Goal: Information Seeking & Learning: Learn about a topic

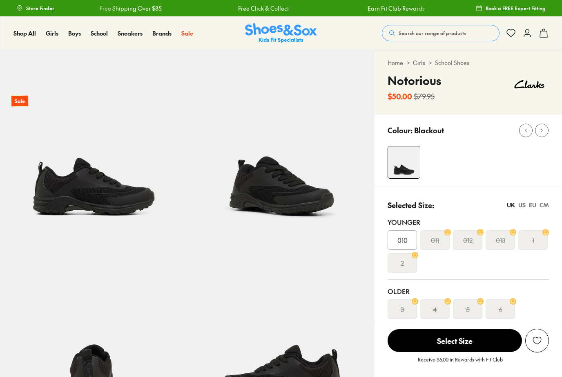
select select "*"
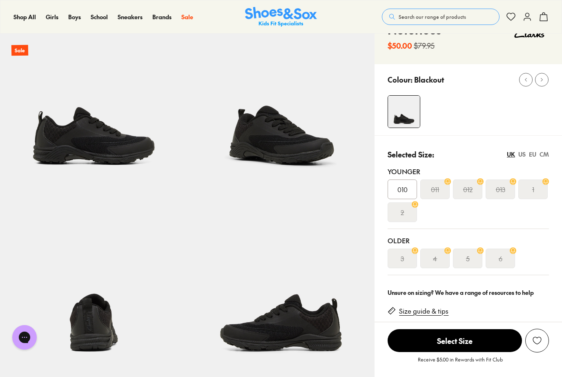
scroll to position [35, 0]
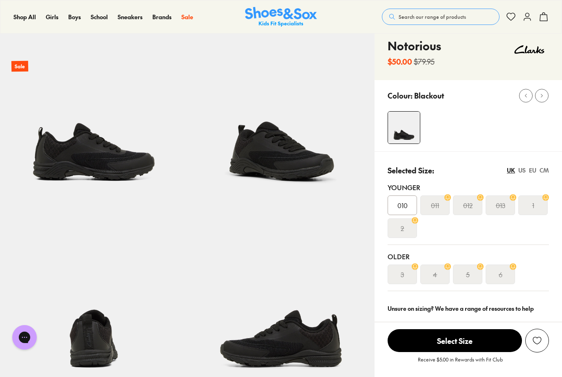
click at [68, 157] on img at bounding box center [94, 109] width 188 height 188
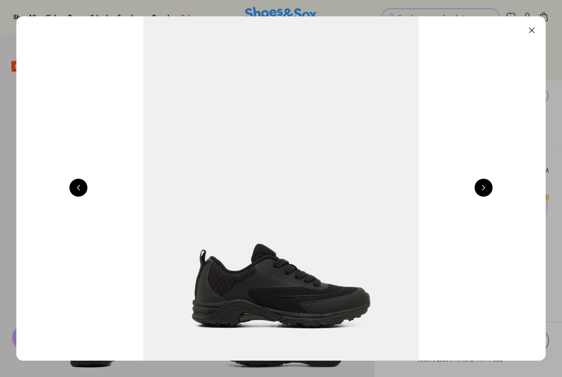
click at [74, 186] on button at bounding box center [78, 188] width 18 height 18
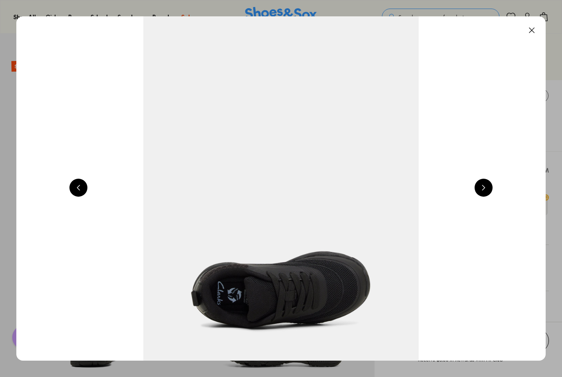
scroll to position [0, 3178]
click at [74, 175] on img at bounding box center [281, 188] width 530 height 344
click at [74, 170] on img at bounding box center [281, 188] width 530 height 344
click at [75, 185] on button at bounding box center [78, 188] width 18 height 18
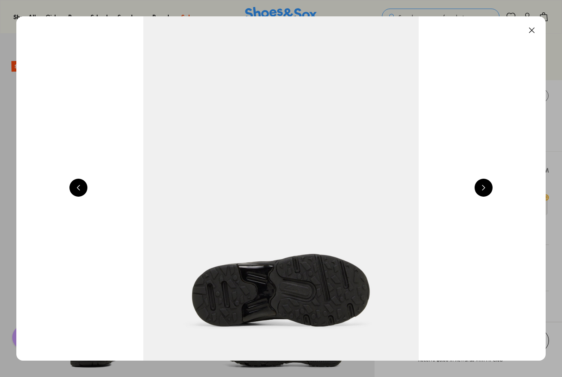
click at [74, 186] on button at bounding box center [78, 188] width 18 height 18
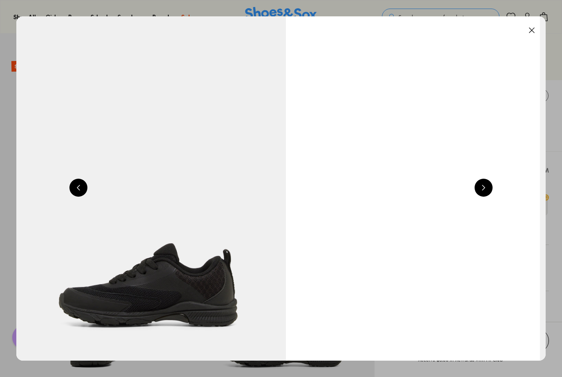
scroll to position [0, 2118]
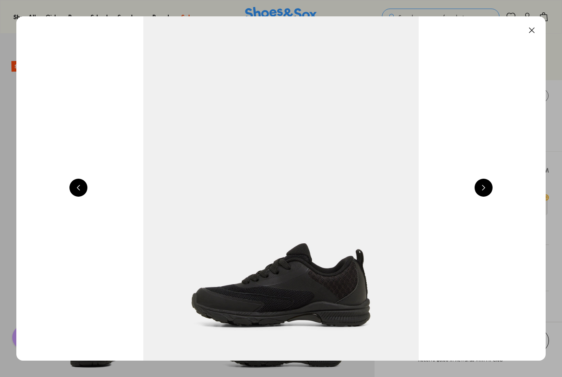
click at [531, 33] on button at bounding box center [532, 30] width 18 height 18
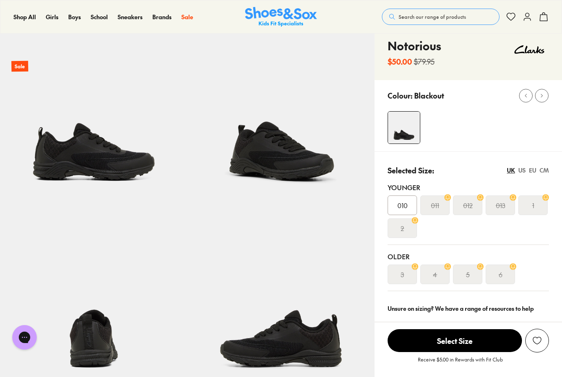
click at [437, 277] on s "4" at bounding box center [435, 274] width 4 height 10
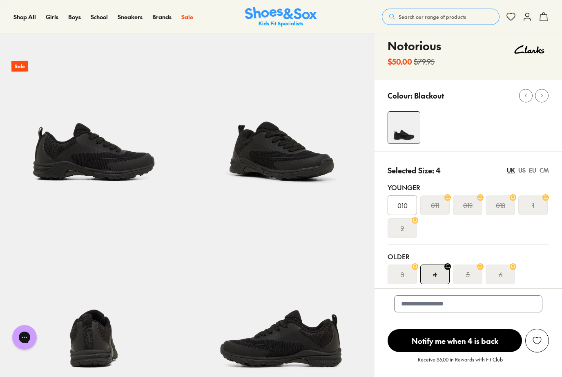
click at [469, 275] on s "5" at bounding box center [468, 274] width 4 height 10
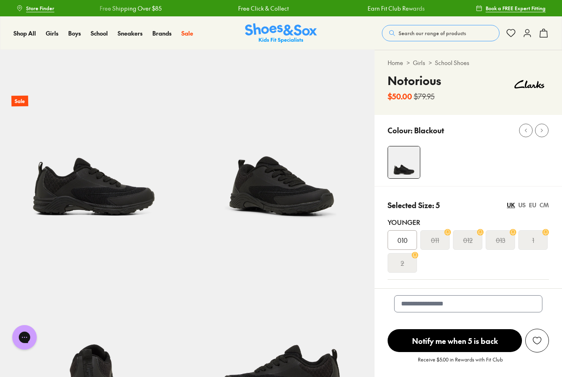
scroll to position [35, 0]
